Goal: Find specific page/section: Find specific page/section

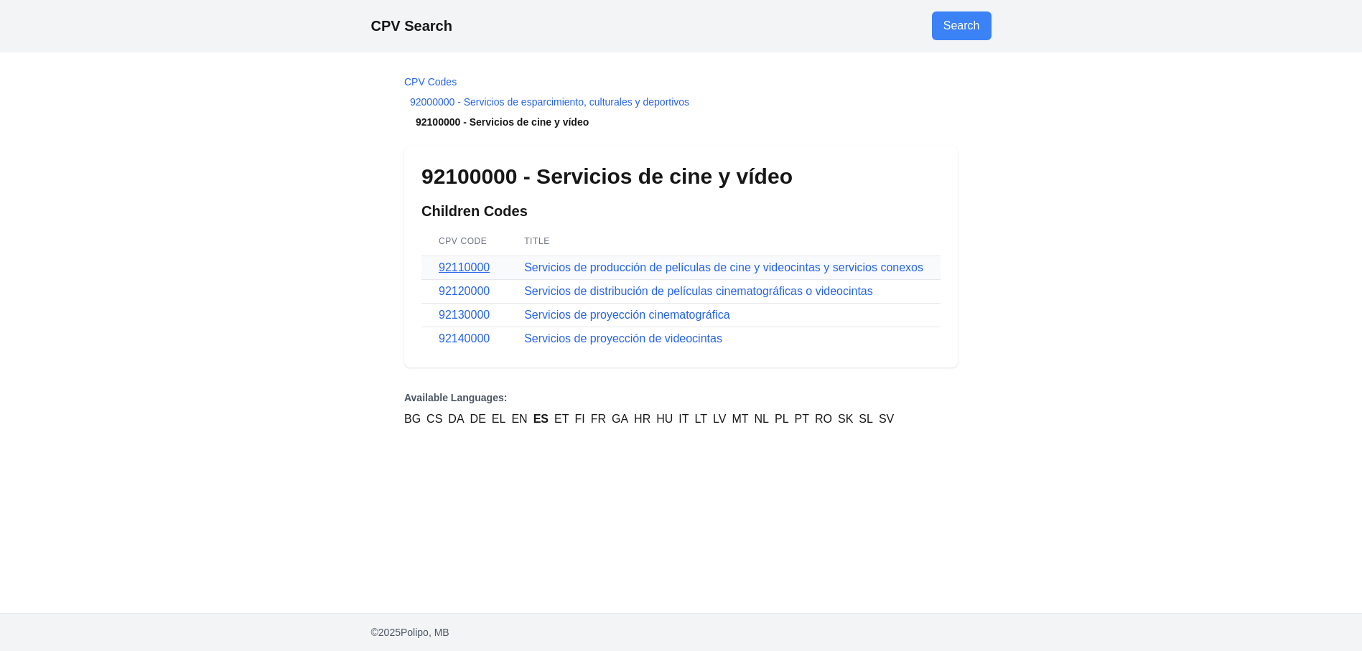
click at [444, 263] on link "92110000" at bounding box center [464, 267] width 51 height 12
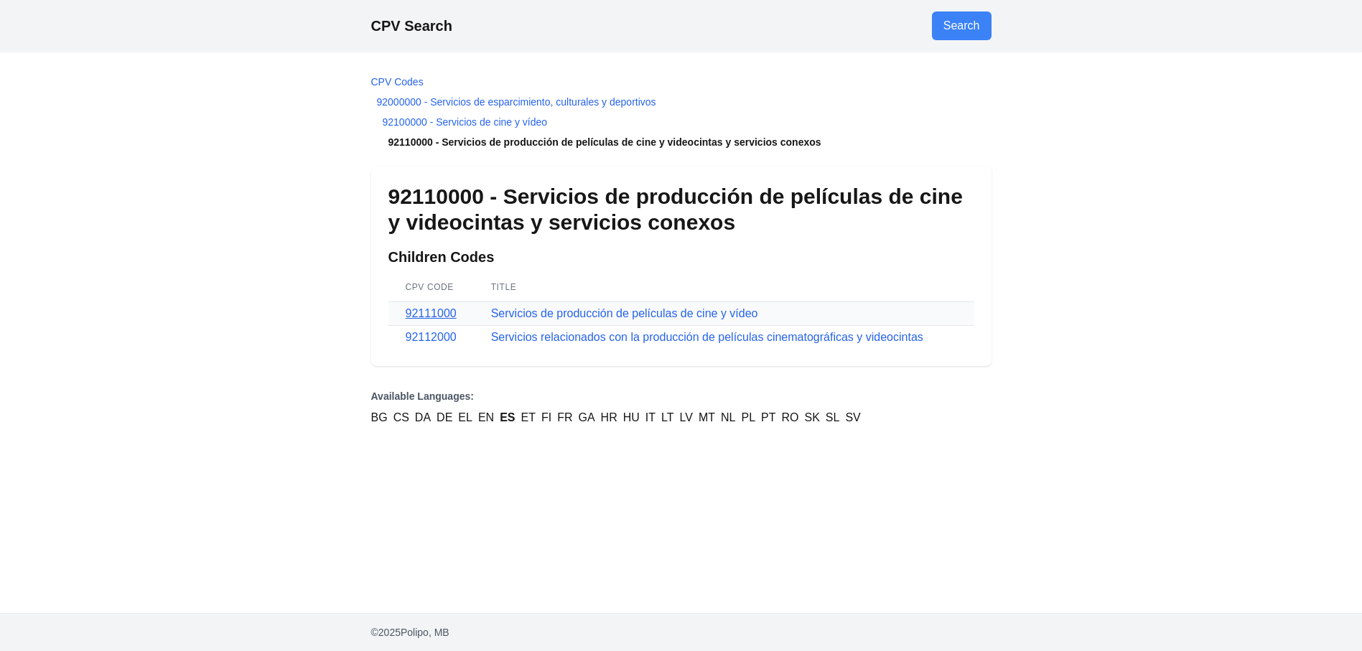
click at [419, 310] on link "92111000" at bounding box center [431, 313] width 51 height 12
